Goal: Navigation & Orientation: Find specific page/section

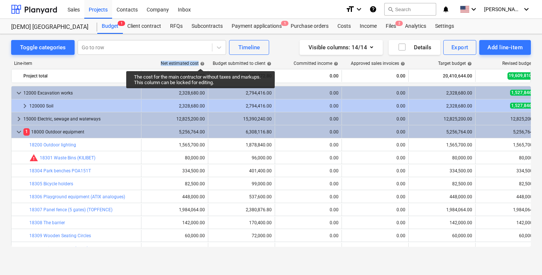
drag, startPoint x: 158, startPoint y: 62, endPoint x: 200, endPoint y: 62, distance: 42.7
click at [200, 62] on div "Net estimated cost help" at bounding box center [174, 63] width 67 height 5
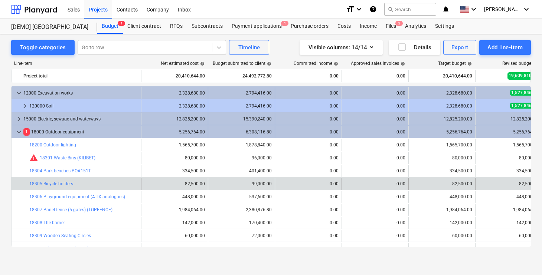
click at [326, 180] on div "0.00" at bounding box center [308, 184] width 61 height 12
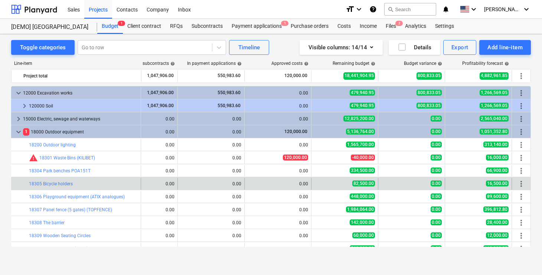
scroll to position [0, 356]
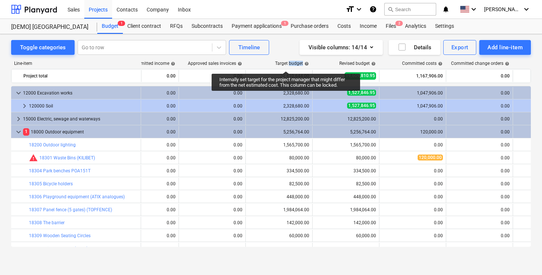
drag, startPoint x: 271, startPoint y: 67, endPoint x: 289, endPoint y: 65, distance: 17.9
click at [289, 65] on div "Line-item Net estimated cost help Budget submitted to client help Committed inc…" at bounding box center [271, 65] width 520 height 8
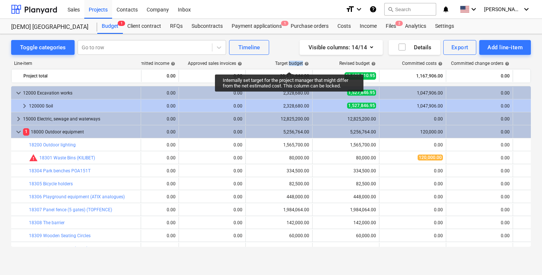
click at [289, 65] on div "Target budget help" at bounding box center [292, 63] width 34 height 5
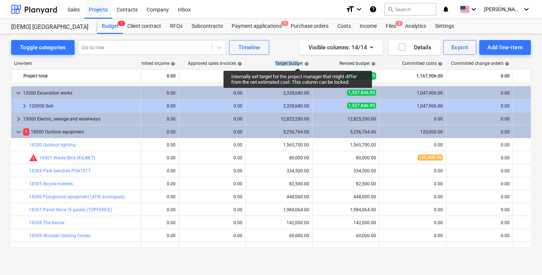
drag, startPoint x: 273, startPoint y: 61, endPoint x: 298, endPoint y: 62, distance: 25.3
click at [298, 62] on div "Target budget help" at bounding box center [278, 63] width 67 height 5
click at [298, 62] on div "Target budget help" at bounding box center [292, 63] width 34 height 5
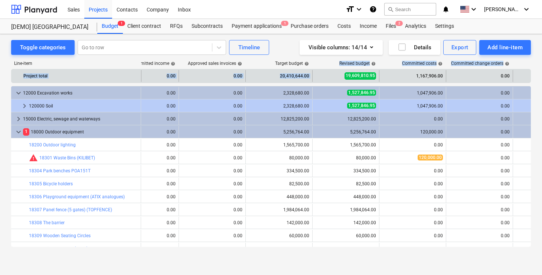
drag, startPoint x: 337, startPoint y: 62, endPoint x: 364, endPoint y: 70, distance: 28.2
click at [364, 70] on div "Line-item Net estimated cost help Budget submitted to client help Committed inc…" at bounding box center [271, 155] width 520 height 201
click at [364, 70] on div "19,609,810.95" at bounding box center [346, 76] width 61 height 12
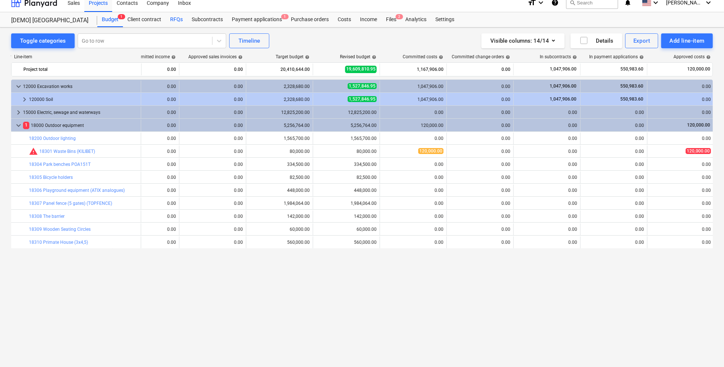
scroll to position [0, 0]
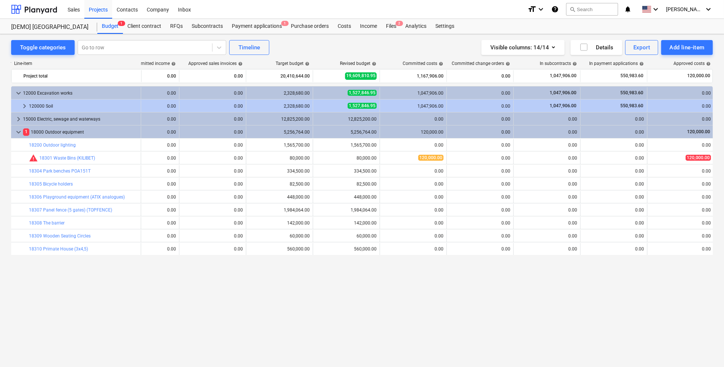
click at [495, 58] on div "Line-item Net estimated cost help Budget submitted to client help Committed inc…" at bounding box center [361, 200] width 701 height 291
click at [495, 57] on div "Line-item Net estimated cost help Budget submitted to client help Committed inc…" at bounding box center [361, 200] width 701 height 291
click at [495, 46] on div "Visible columns : 14/14" at bounding box center [522, 48] width 65 height 10
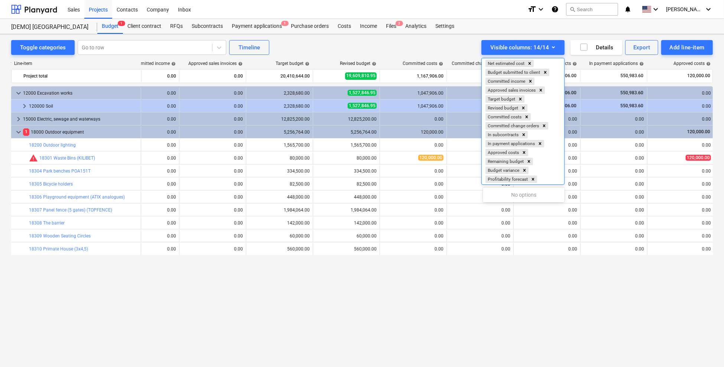
click at [428, 49] on div at bounding box center [362, 183] width 724 height 367
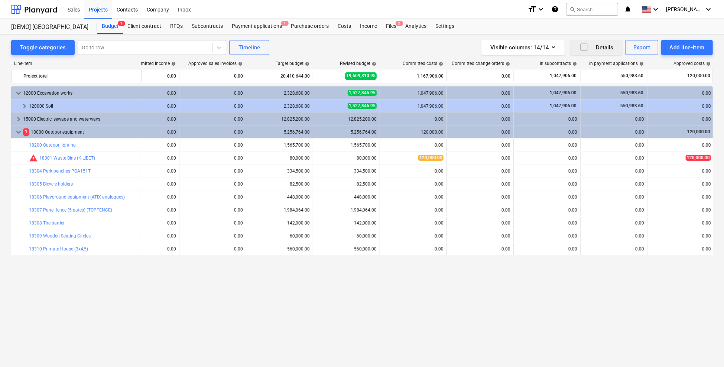
click at [542, 47] on icon "button" at bounding box center [583, 47] width 9 height 9
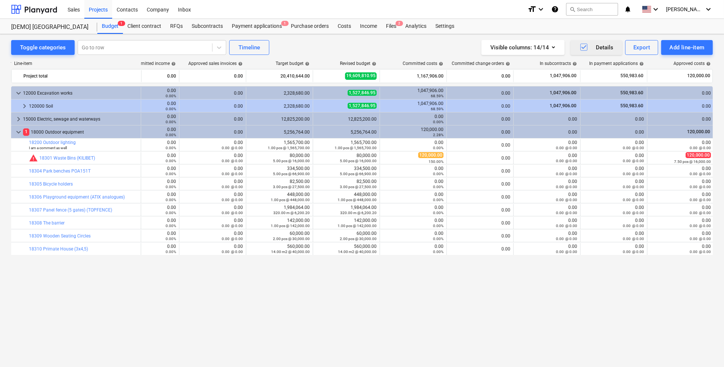
click at [542, 46] on icon "button" at bounding box center [583, 47] width 9 height 9
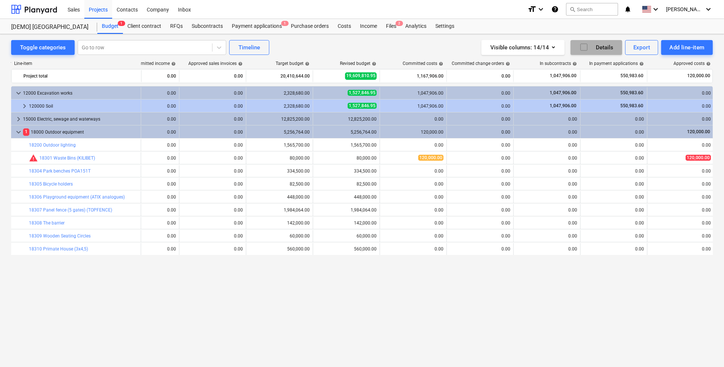
click at [542, 46] on icon "button" at bounding box center [583, 47] width 9 height 9
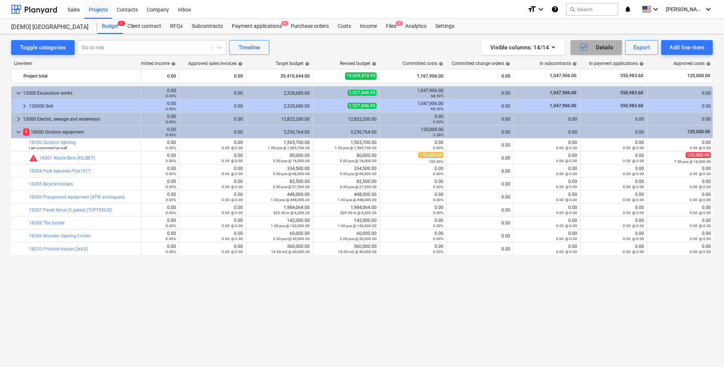
click at [542, 46] on icon "button" at bounding box center [583, 47] width 9 height 9
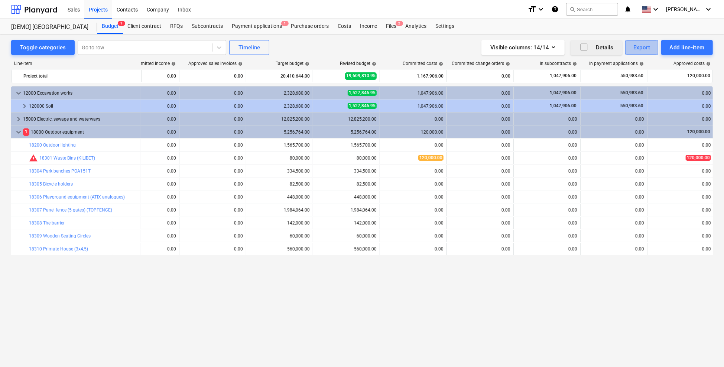
click at [542, 52] on div "Export" at bounding box center [641, 48] width 17 height 10
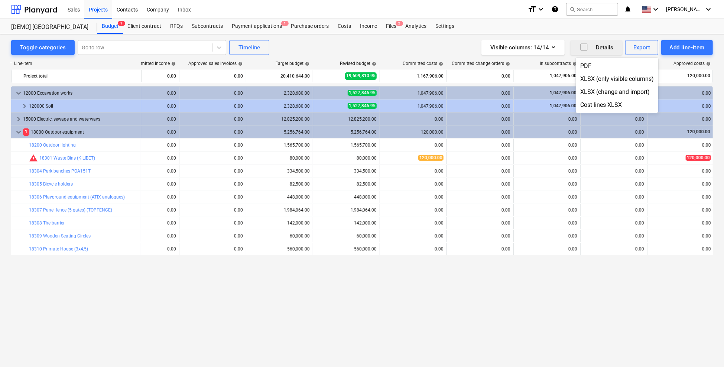
click at [542, 46] on div at bounding box center [362, 183] width 724 height 367
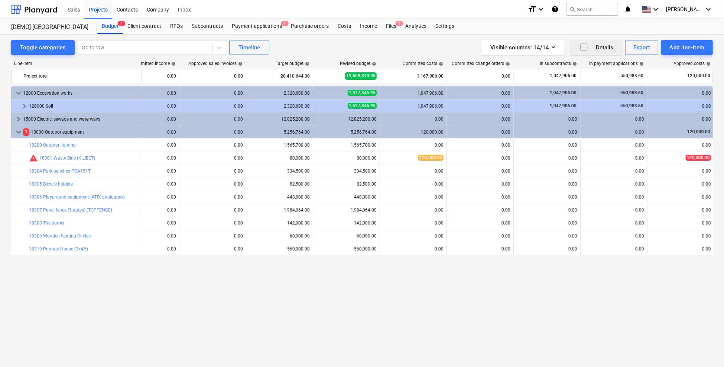
click at [542, 46] on div "Add line-item" at bounding box center [686, 48] width 35 height 10
click at [542, 91] on div "Add client change order" at bounding box center [673, 91] width 77 height 13
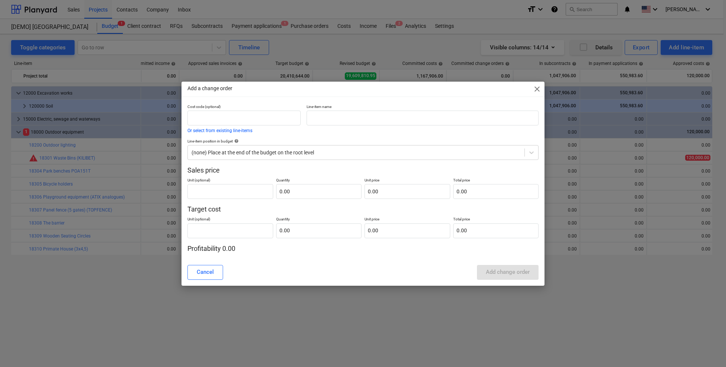
click at [525, 98] on div "Add a change order close Cost code (optional) Or select from existing line-item…" at bounding box center [363, 184] width 363 height 204
click at [536, 90] on span "close" at bounding box center [537, 89] width 9 height 9
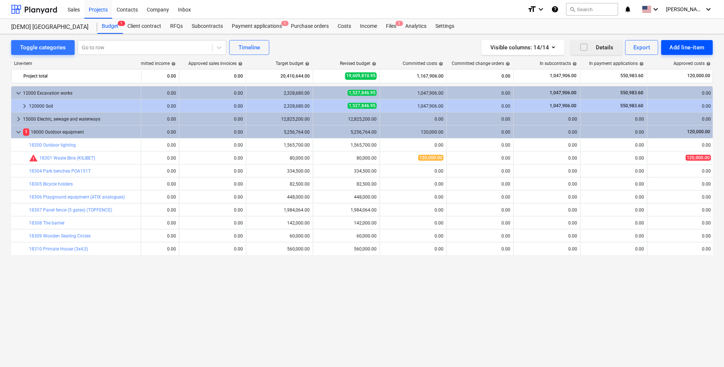
click at [542, 45] on div "Add line-item" at bounding box center [686, 48] width 35 height 10
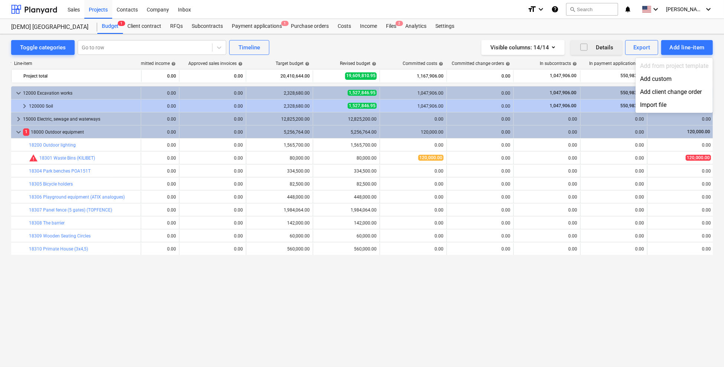
drag, startPoint x: 647, startPoint y: 71, endPoint x: 651, endPoint y: 84, distance: 13.3
click at [542, 84] on div "Add from project template Add custom Add client change order Import file" at bounding box center [673, 85] width 77 height 55
click at [542, 84] on div "Add custom" at bounding box center [673, 78] width 77 height 13
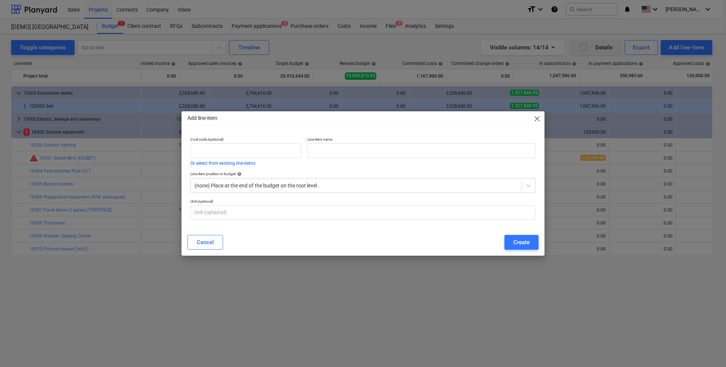
click at [542, 112] on div "Add line-item close Cost code (optional) Or select from existing line-items Lin…" at bounding box center [363, 183] width 726 height 367
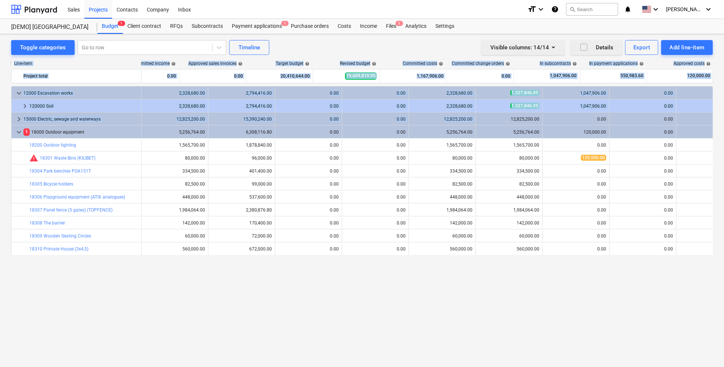
drag, startPoint x: 540, startPoint y: 112, endPoint x: 489, endPoint y: 45, distance: 84.5
click at [489, 45] on div "Toggle categories Go to row Timeline Visible columns : 14/14 Details Export Add…" at bounding box center [362, 192] width 724 height 317
drag, startPoint x: 489, startPoint y: 45, endPoint x: 414, endPoint y: 45, distance: 74.3
click at [415, 45] on div "Visible columns : 14/14 Details Export Add line-item" at bounding box center [544, 47] width 336 height 15
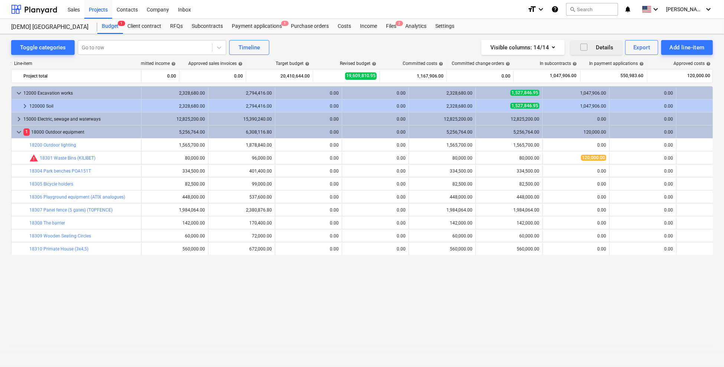
click at [414, 45] on div "Visible columns : 14/14 Details Export Add line-item" at bounding box center [544, 47] width 336 height 15
click at [538, 53] on button "Visible columns : 14/14" at bounding box center [522, 47] width 83 height 15
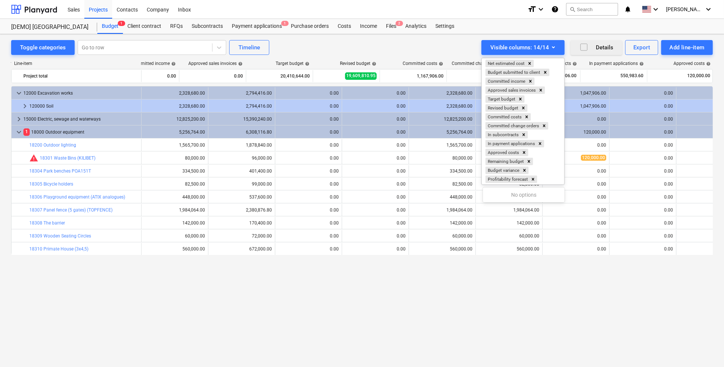
click at [542, 47] on div at bounding box center [362, 183] width 724 height 367
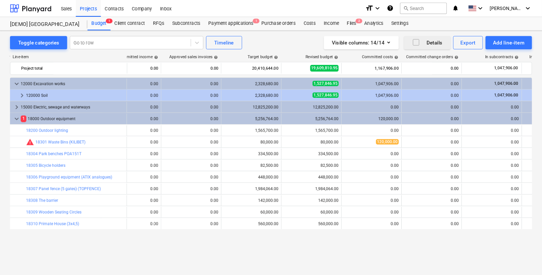
scroll to position [0, 163]
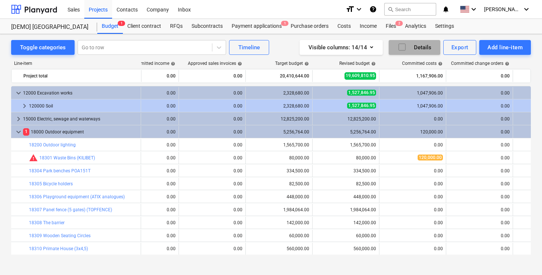
click at [404, 50] on icon "button" at bounding box center [402, 47] width 9 height 9
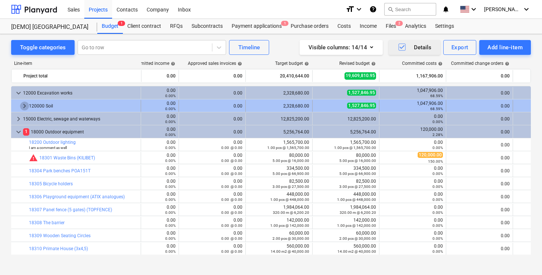
click at [26, 106] on span "keyboard_arrow_right" at bounding box center [24, 106] width 9 height 9
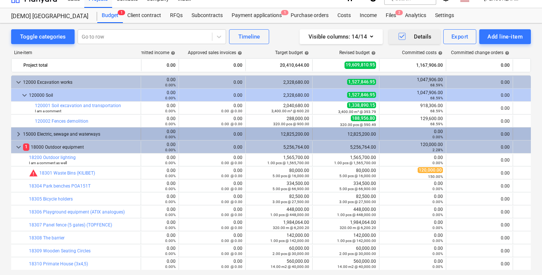
scroll to position [0, 0]
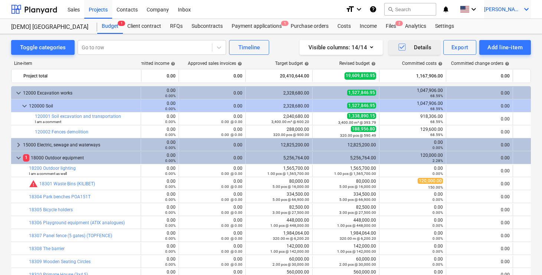
click at [513, 7] on span "[PERSON_NAME]" at bounding box center [502, 9] width 37 height 6
click at [271, 10] on div at bounding box center [271, 137] width 542 height 275
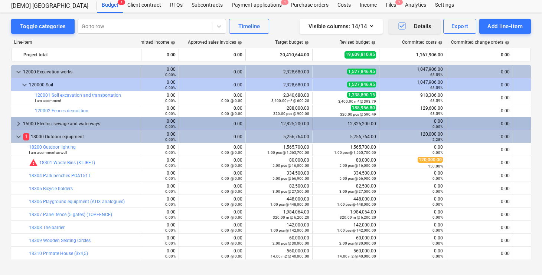
scroll to position [23, 0]
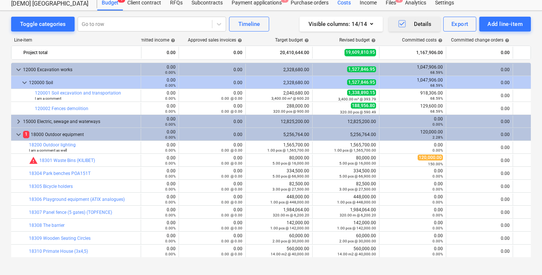
click at [340, 10] on div "Costs" at bounding box center [344, 3] width 22 height 15
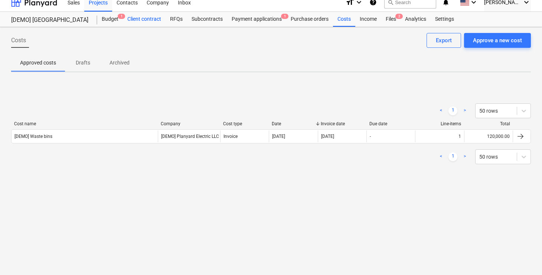
click at [123, 20] on div "Client contract" at bounding box center [144, 19] width 43 height 15
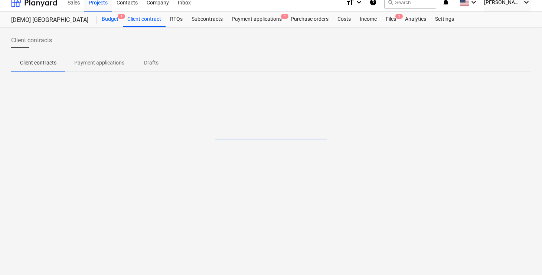
click at [114, 22] on div "Budget 1" at bounding box center [110, 19] width 26 height 15
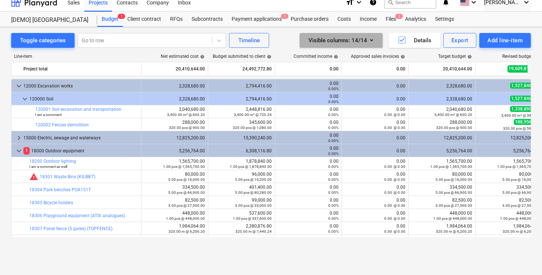
click at [356, 41] on div "Visible columns : 14/14" at bounding box center [341, 41] width 65 height 10
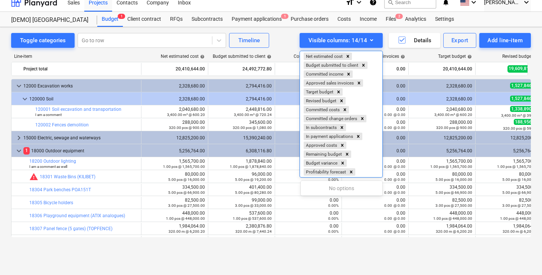
drag, startPoint x: 316, startPoint y: 58, endPoint x: 373, endPoint y: 175, distance: 130.2
click at [372, 175] on div "Net estimated cost Budget submitted to client Committed income Approved sales i…" at bounding box center [341, 114] width 82 height 126
drag, startPoint x: 366, startPoint y: 173, endPoint x: 306, endPoint y: 88, distance: 103.8
click at [306, 88] on div "Net estimated cost Budget submitted to client Committed income Approved sales i…" at bounding box center [341, 114] width 82 height 126
drag, startPoint x: 307, startPoint y: 55, endPoint x: 324, endPoint y: 83, distance: 32.9
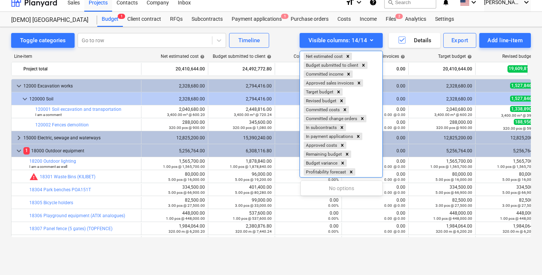
click at [324, 83] on div "Net estimated cost Budget submitted to client Committed income Approved sales i…" at bounding box center [341, 114] width 82 height 126
drag, startPoint x: 340, startPoint y: 136, endPoint x: 367, endPoint y: 206, distance: 75.7
click at [367, 48] on div "Visible columns : 14/14 0 results available. Use Up and Down to choose options,…" at bounding box center [341, 40] width 83 height 15
click at [408, 56] on div at bounding box center [271, 137] width 542 height 275
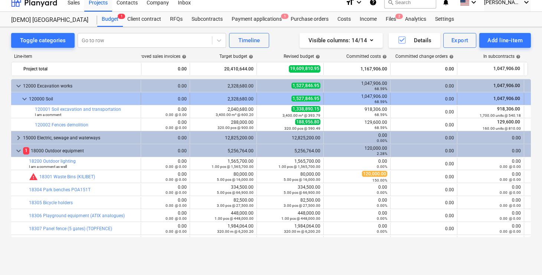
scroll to position [0, 267]
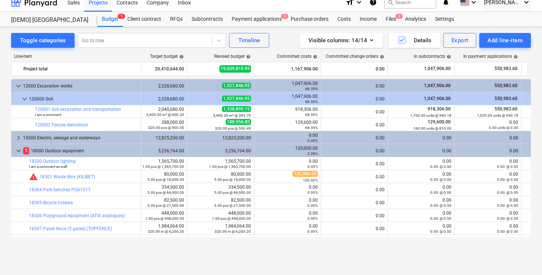
click at [8, 14] on div "[DEMO] [GEOGRAPHIC_DATA] [DEMO] [GEOGRAPHIC_DATA] Budget 1 Client contract RFQs…" at bounding box center [271, 19] width 542 height 15
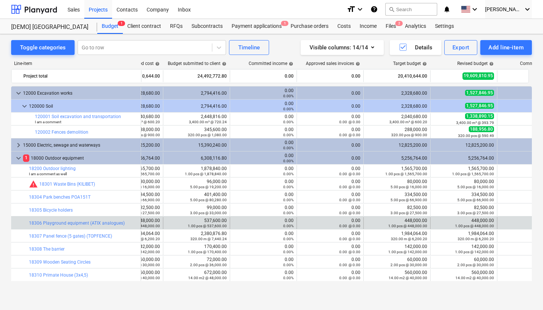
scroll to position [0, 79]
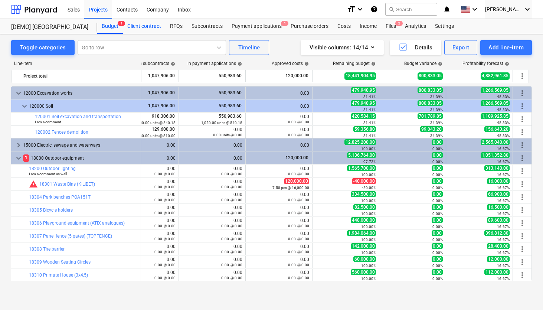
click at [149, 26] on div "Client contract" at bounding box center [144, 26] width 43 height 15
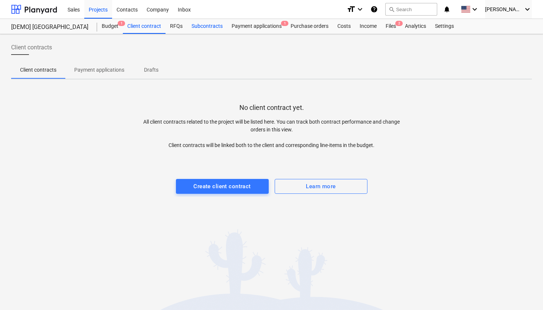
click at [201, 29] on div "Subcontracts" at bounding box center [207, 26] width 40 height 15
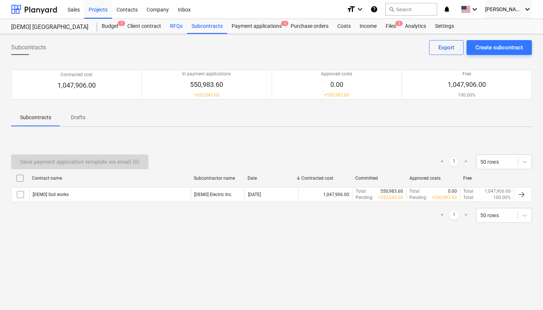
click at [175, 32] on div "RFQs" at bounding box center [177, 26] width 22 height 15
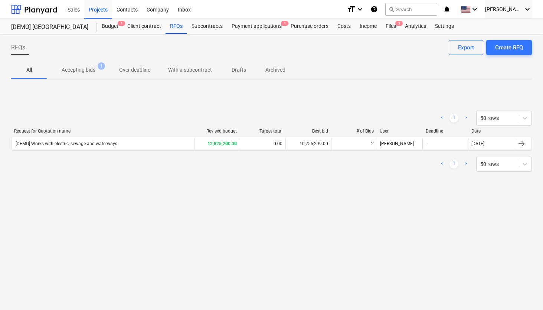
click at [465, 166] on link ">" at bounding box center [466, 164] width 9 height 9
click at [258, 30] on div "Payment applications 1" at bounding box center [256, 26] width 59 height 15
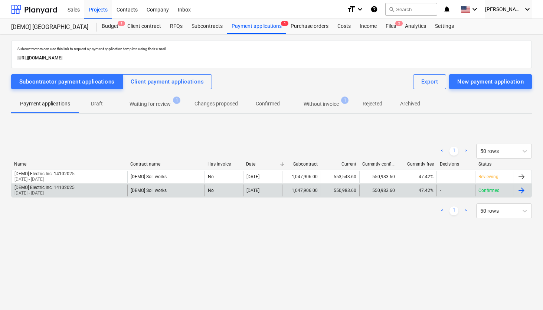
scroll to position [0, 0]
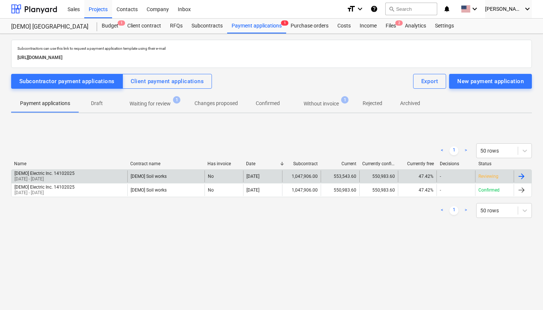
click at [489, 180] on div "Reviewing" at bounding box center [494, 176] width 39 height 12
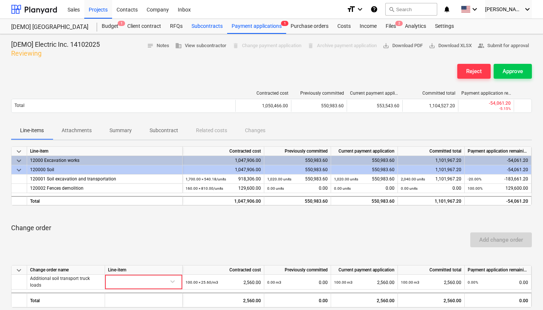
click at [199, 29] on div "Subcontracts" at bounding box center [207, 26] width 40 height 15
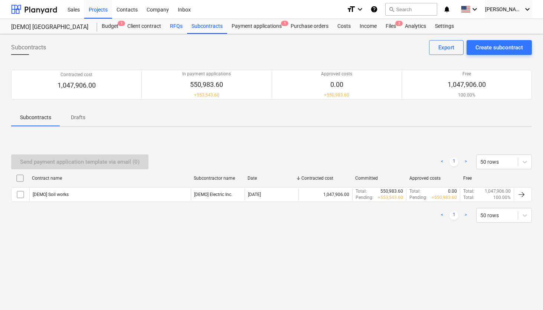
click at [178, 30] on div "RFQs" at bounding box center [177, 26] width 22 height 15
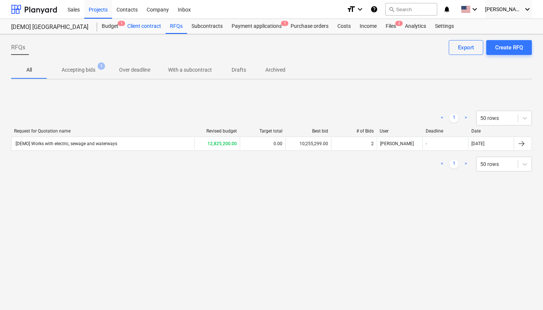
click at [145, 26] on div "Client contract" at bounding box center [144, 26] width 43 height 15
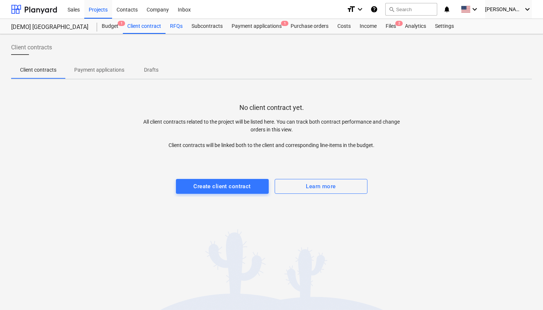
click at [171, 30] on div "RFQs" at bounding box center [177, 26] width 22 height 15
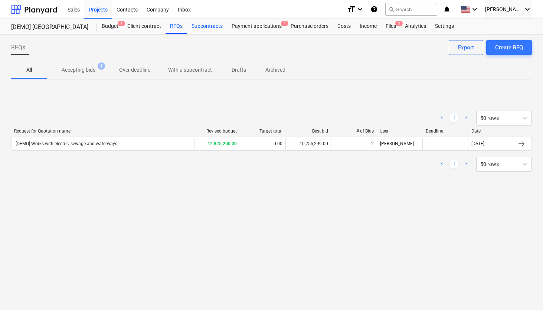
click at [208, 27] on div "Subcontracts" at bounding box center [207, 26] width 40 height 15
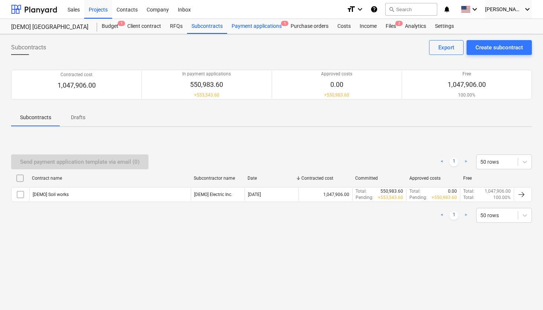
click at [242, 29] on div "Payment applications 1" at bounding box center [256, 26] width 59 height 15
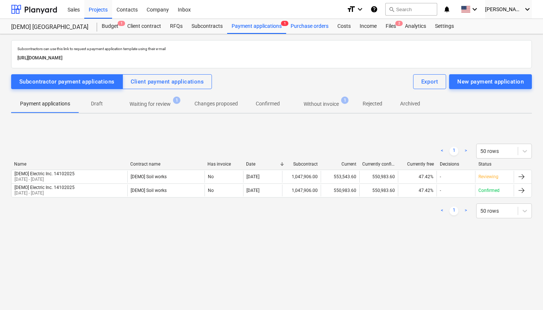
click at [297, 30] on div "Purchase orders" at bounding box center [309, 26] width 47 height 15
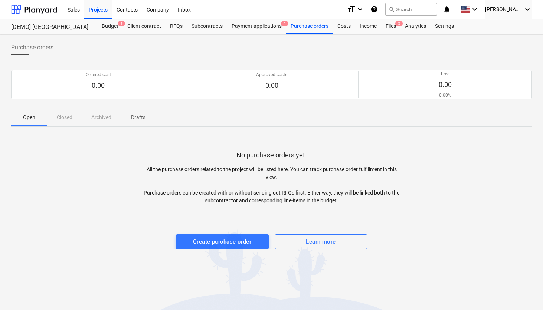
click at [343, 35] on div "Purchase orders Ordered cost 0.00 Approved costs 0.00 Free 0.00 0.00% Please wa…" at bounding box center [271, 172] width 543 height 276
click at [343, 27] on div "Costs" at bounding box center [344, 26] width 22 height 15
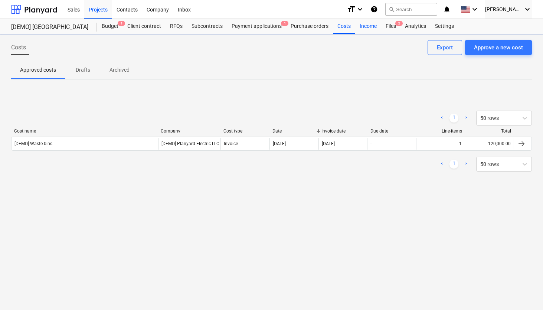
click at [368, 27] on div "Income" at bounding box center [368, 26] width 26 height 15
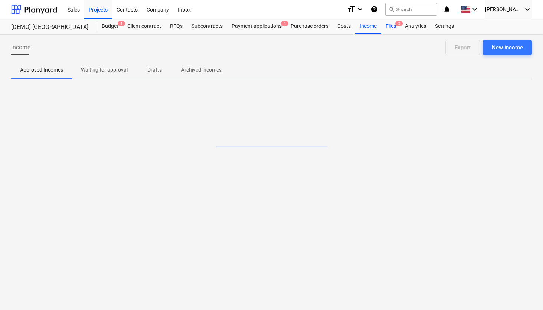
click at [387, 26] on div "Files 2" at bounding box center [390, 26] width 19 height 15
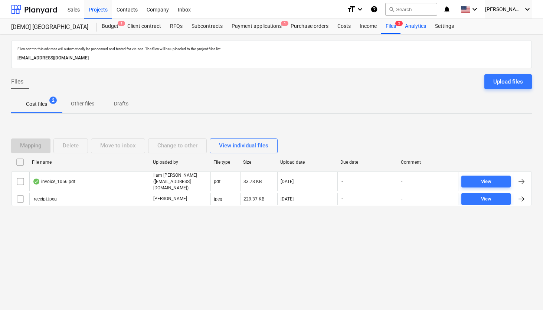
click at [414, 30] on div "Analytics" at bounding box center [416, 26] width 30 height 15
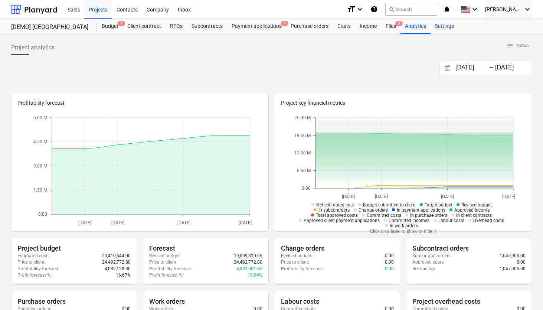
click at [449, 25] on div "Settings" at bounding box center [445, 26] width 28 height 15
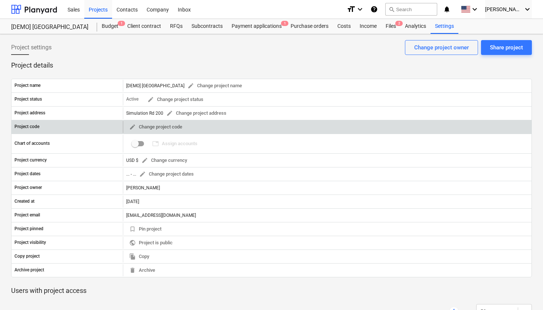
scroll to position [16, 0]
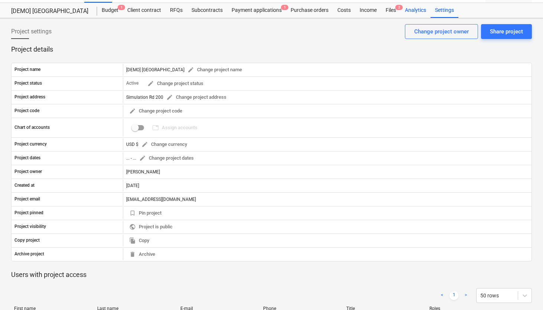
click at [411, 5] on div "Analytics" at bounding box center [416, 10] width 30 height 15
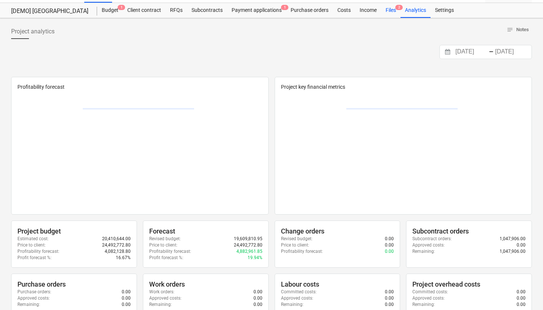
click at [391, 13] on div "Files 2" at bounding box center [390, 10] width 19 height 15
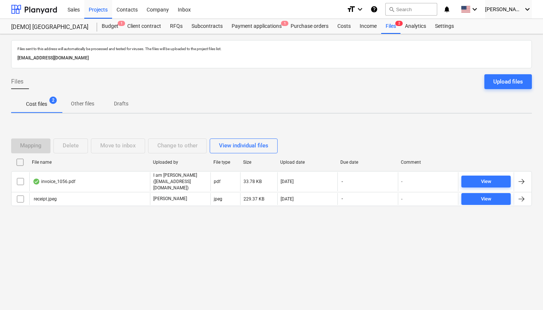
click at [357, 34] on div "[DEMO] [GEOGRAPHIC_DATA] [DEMO] [GEOGRAPHIC_DATA] Budget 1 Client contract RFQs…" at bounding box center [271, 26] width 543 height 15
click at [364, 29] on div "Income" at bounding box center [368, 26] width 26 height 15
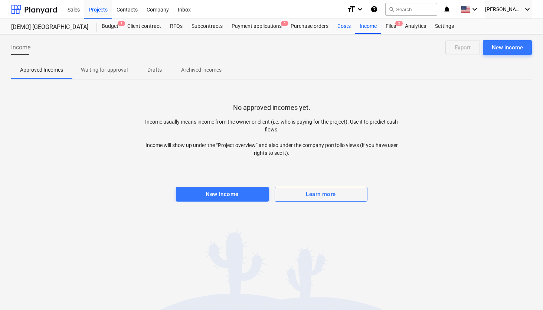
click at [335, 32] on div "Costs" at bounding box center [344, 26] width 22 height 15
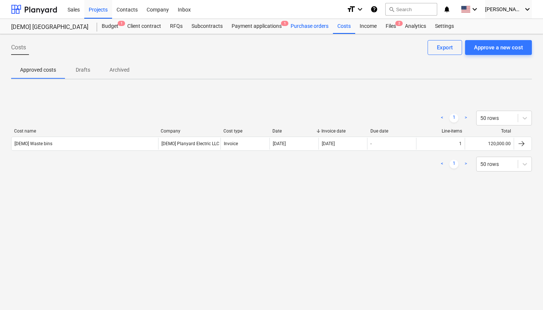
click at [309, 31] on div "Purchase orders" at bounding box center [309, 26] width 47 height 15
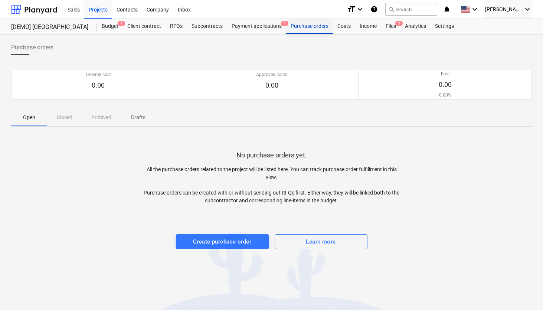
click at [287, 32] on div "Purchase orders" at bounding box center [309, 26] width 47 height 15
click at [276, 30] on div "Payment applications 1" at bounding box center [256, 26] width 59 height 15
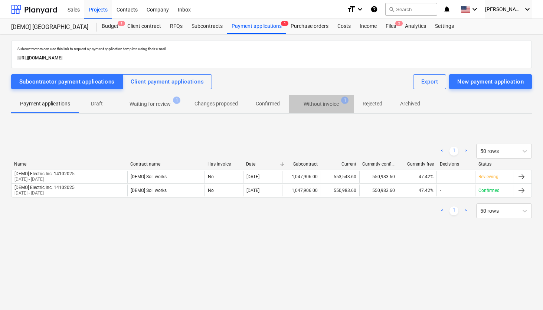
click at [331, 103] on p "Without invoice" at bounding box center [321, 104] width 35 height 8
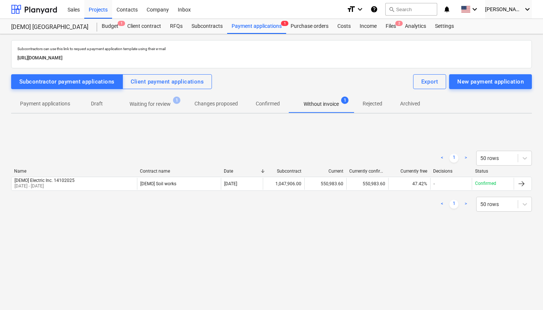
click at [156, 115] on div "Subcontractors can use this link to request a payment application template usin…" at bounding box center [271, 141] width 521 height 203
click at [196, 38] on div "Subcontractors can use this link to request a payment application template usin…" at bounding box center [271, 172] width 543 height 276
click at [198, 35] on div "Subcontractors can use this link to request a payment application template usin…" at bounding box center [271, 172] width 543 height 276
click at [198, 32] on div "Subcontracts" at bounding box center [207, 26] width 40 height 15
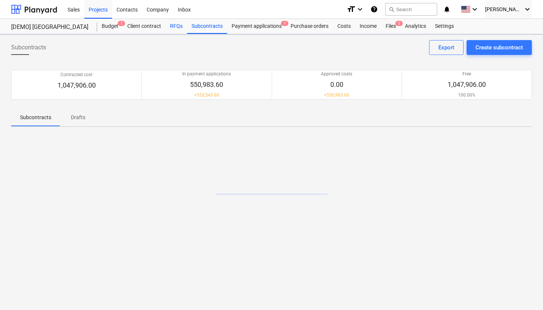
click at [176, 32] on div "RFQs" at bounding box center [177, 26] width 22 height 15
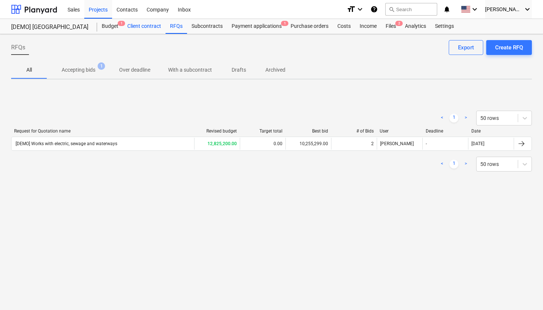
click at [138, 24] on div "Client contract" at bounding box center [144, 26] width 43 height 15
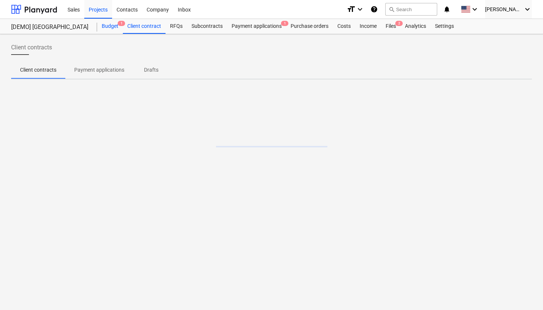
click at [111, 26] on div "Budget 1" at bounding box center [110, 26] width 26 height 15
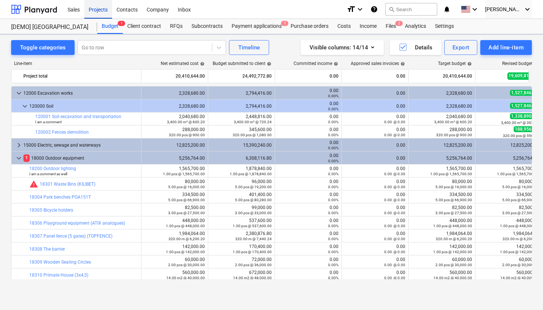
click at [85, 7] on div "Projects" at bounding box center [98, 9] width 28 height 19
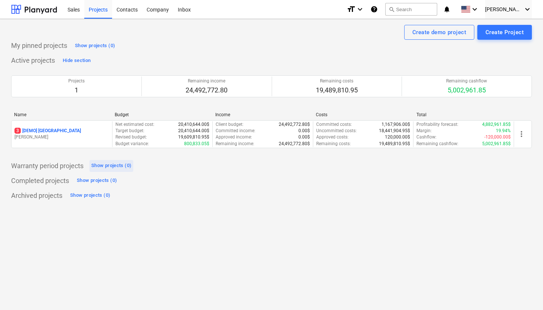
click at [119, 164] on div "Show projects (0)" at bounding box center [111, 166] width 40 height 9
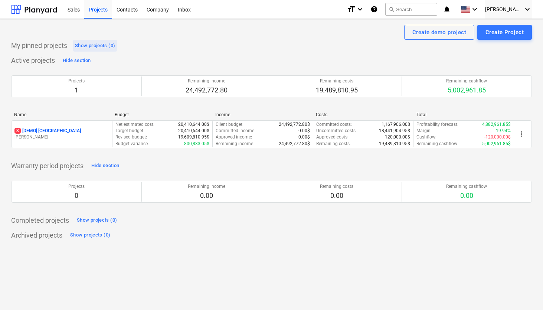
click at [99, 46] on div "Show projects (0)" at bounding box center [95, 46] width 40 height 9
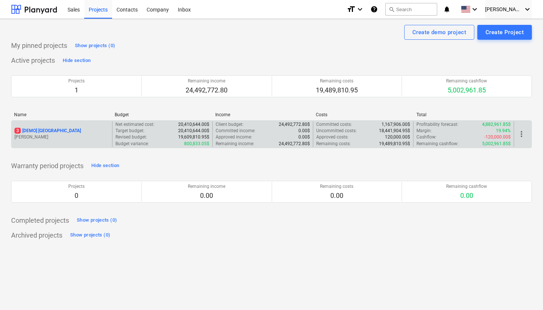
click at [152, 122] on p "Net estimated cost :" at bounding box center [134, 124] width 39 height 6
click at [76, 130] on div "3 [DEMO] [GEOGRAPHIC_DATA]" at bounding box center [61, 131] width 95 height 6
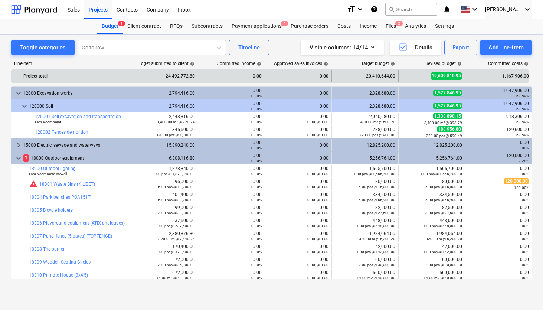
scroll to position [0, 83]
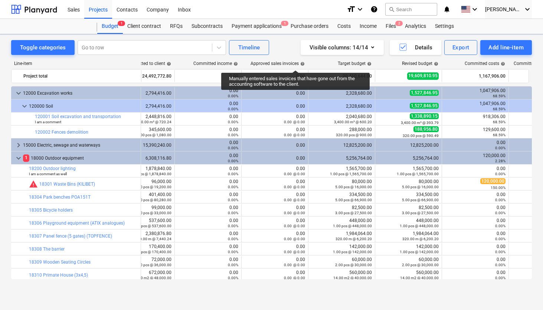
click at [294, 62] on div "Approved sales invoices help" at bounding box center [278, 63] width 54 height 5
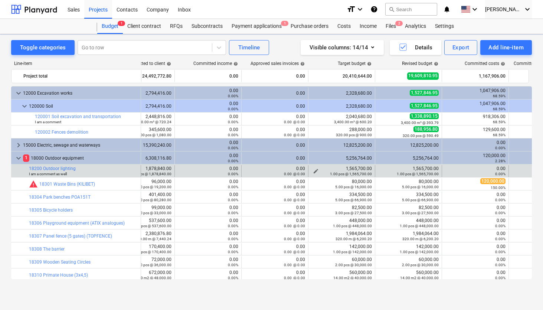
scroll to position [2, 100]
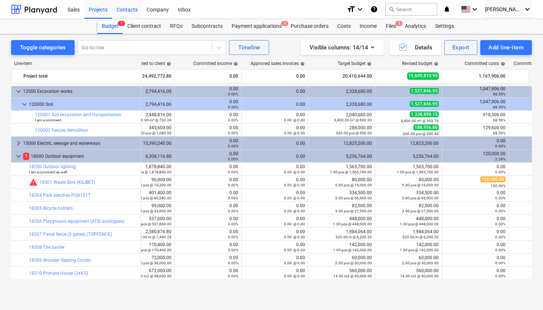
click at [125, 11] on div "Contacts" at bounding box center [127, 9] width 30 height 19
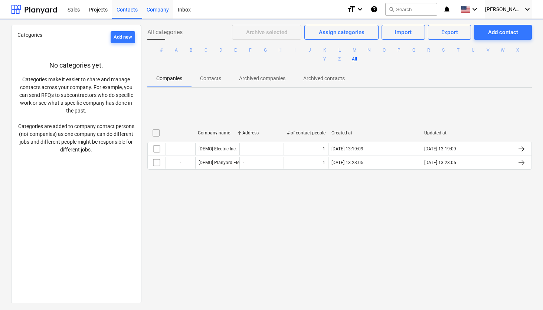
click at [146, 8] on div "Company" at bounding box center [157, 9] width 31 height 19
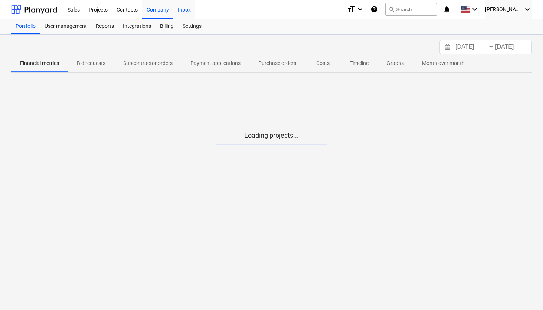
click at [182, 6] on div "Inbox" at bounding box center [184, 9] width 22 height 19
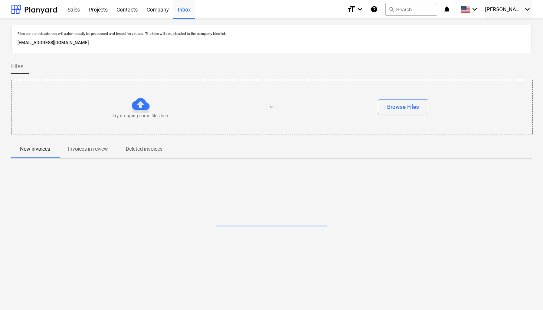
scroll to position [7, 0]
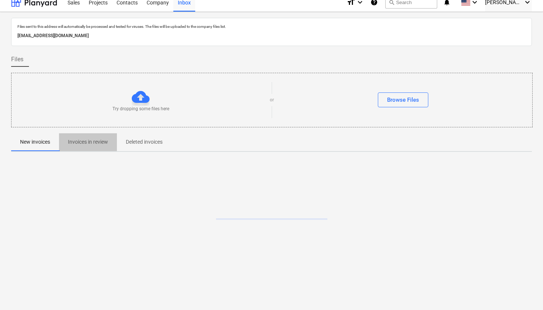
click at [105, 146] on p "Invoices in review" at bounding box center [88, 142] width 40 height 8
click at [147, 143] on p "Deleted invoices" at bounding box center [144, 142] width 37 height 8
click at [100, 4] on div "Projects" at bounding box center [98, 2] width 28 height 19
